Goal: Transaction & Acquisition: Purchase product/service

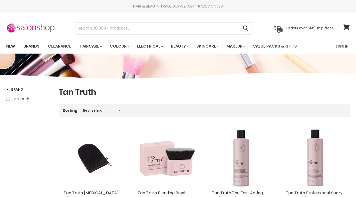
click at [159, 91] on h1 "Tan Truth" at bounding box center [204, 92] width 291 height 11
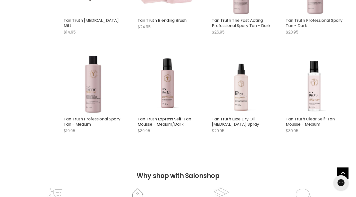
click at [251, 88] on img "Main content" at bounding box center [241, 84] width 39 height 59
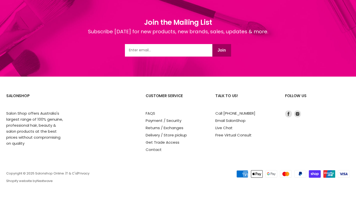
scroll to position [641, 0]
